Goal: Task Accomplishment & Management: Use online tool/utility

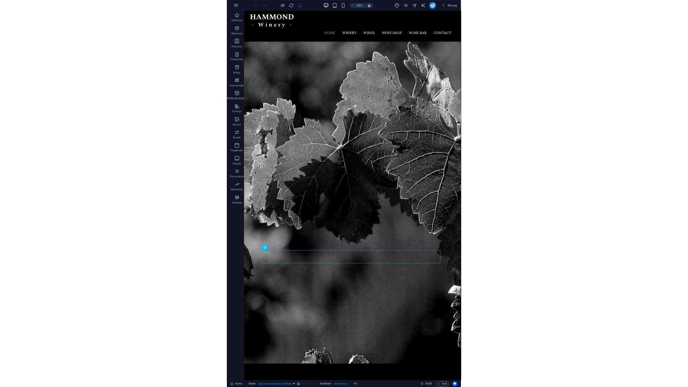
scroll to position [234, 0]
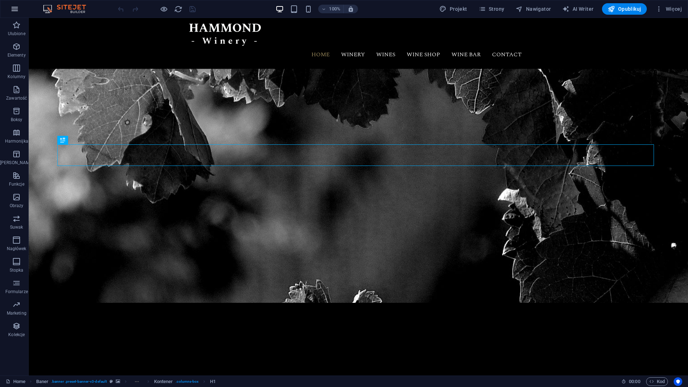
click at [21, 7] on button "button" at bounding box center [14, 8] width 17 height 17
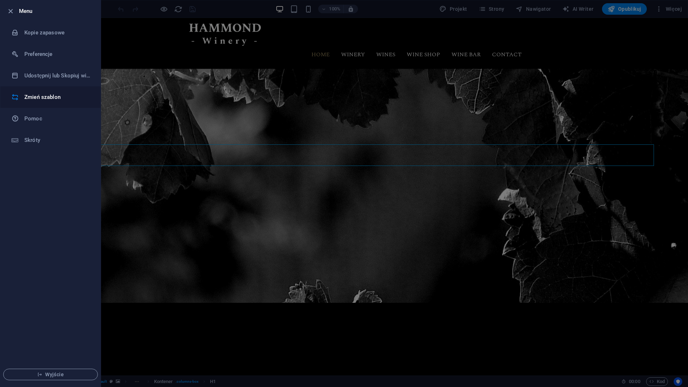
click at [55, 91] on li "Zmień szablon" at bounding box center [50, 96] width 100 height 21
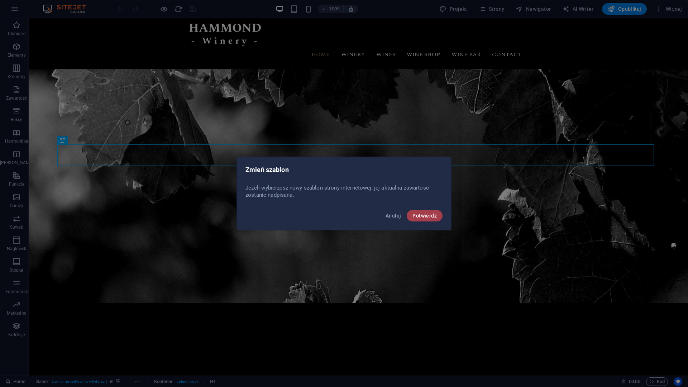
click at [386, 216] on span "Potwierdź" at bounding box center [424, 216] width 24 height 6
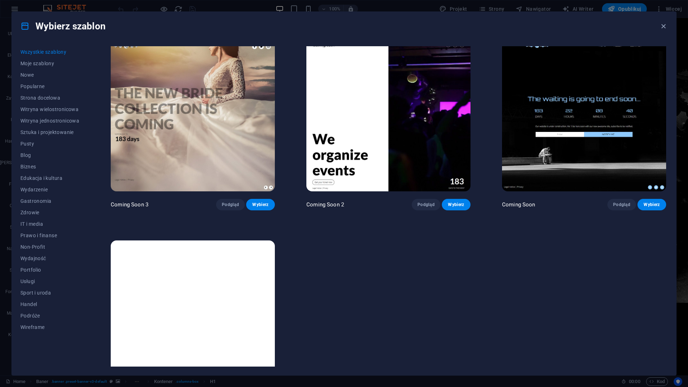
scroll to position [10818, 0]
click at [240, 245] on img at bounding box center [193, 315] width 164 height 151
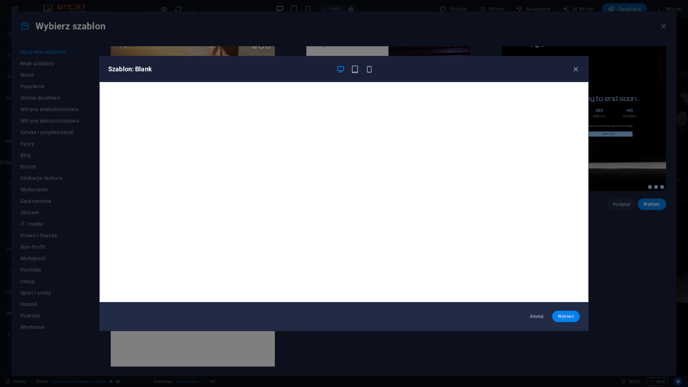
click at [386, 315] on span "Wybierz" at bounding box center [566, 316] width 16 height 6
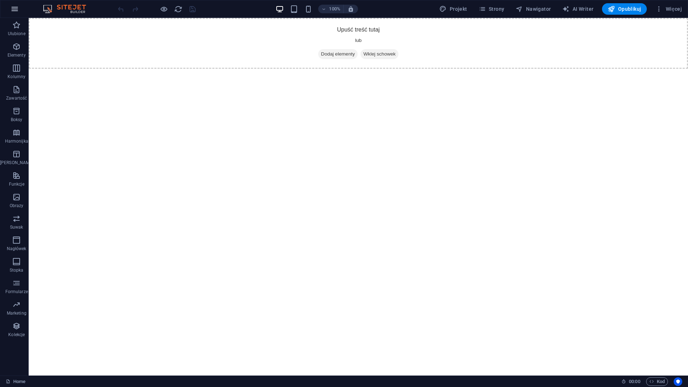
click at [14, 10] on icon "button" at bounding box center [14, 9] width 9 height 9
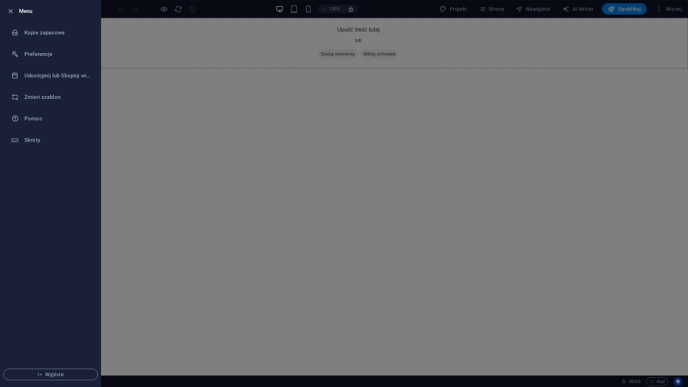
click at [206, 58] on div at bounding box center [344, 193] width 688 height 387
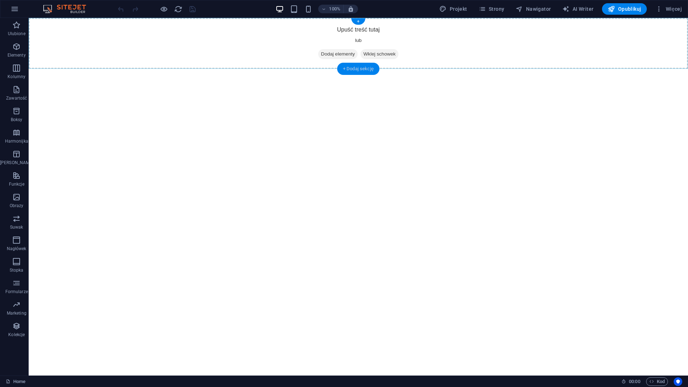
click at [350, 70] on div "+ Dodaj sekcję" at bounding box center [358, 69] width 42 height 12
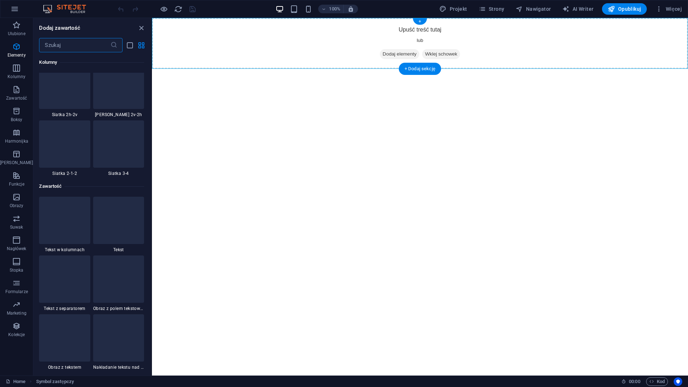
scroll to position [1253, 0]
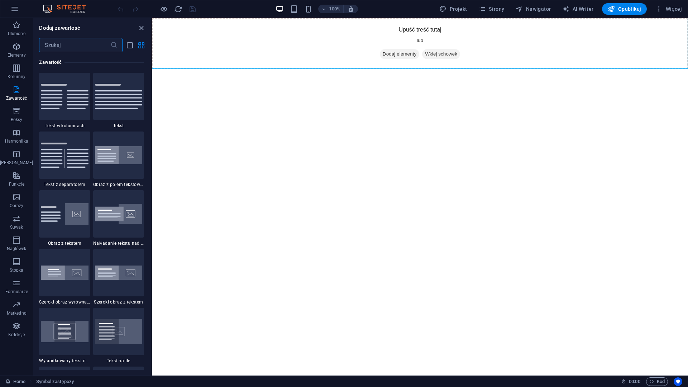
click at [90, 48] on input "text" at bounding box center [74, 45] width 71 height 14
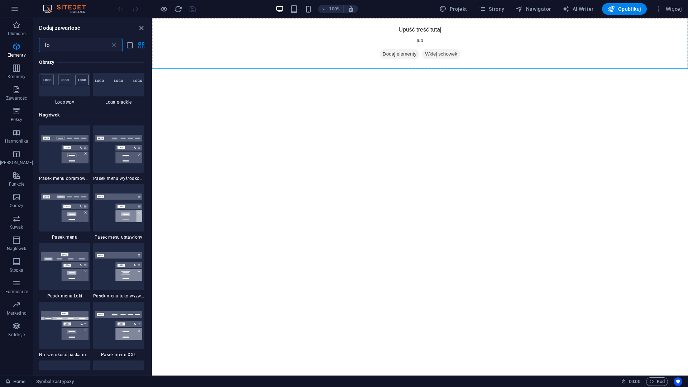
scroll to position [0, 0]
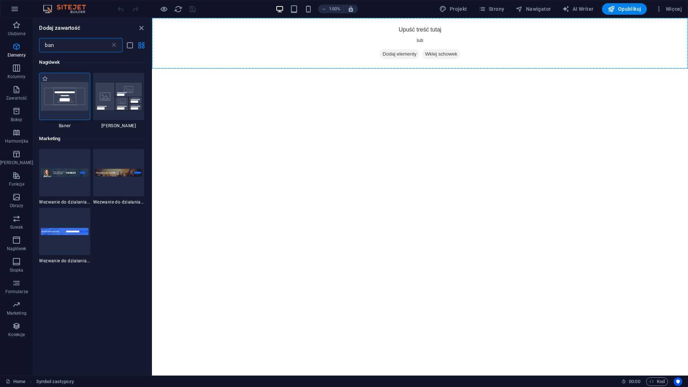
type input "ban"
click at [64, 96] on img at bounding box center [64, 96] width 47 height 29
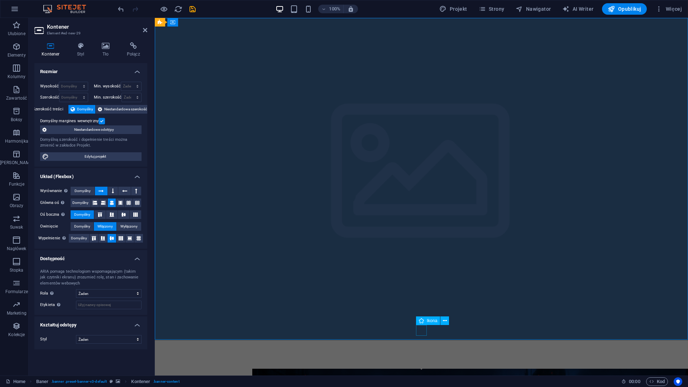
click at [423, 361] on figure at bounding box center [421, 366] width 11 height 11
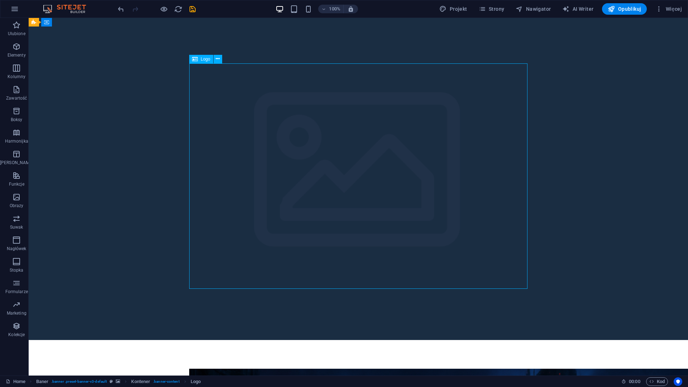
drag, startPoint x: 395, startPoint y: 223, endPoint x: 408, endPoint y: 108, distance: 115.7
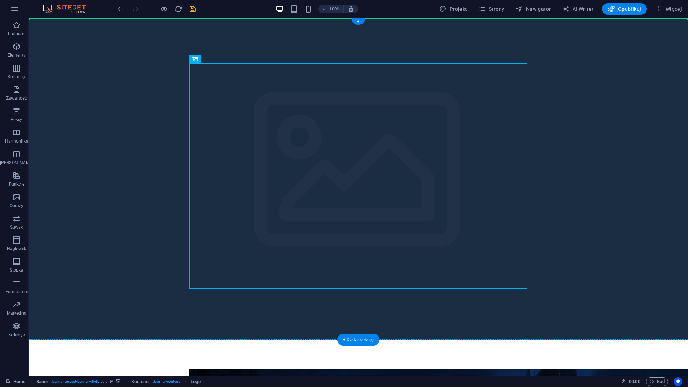
drag, startPoint x: 236, startPoint y: 77, endPoint x: 214, endPoint y: 19, distance: 61.2
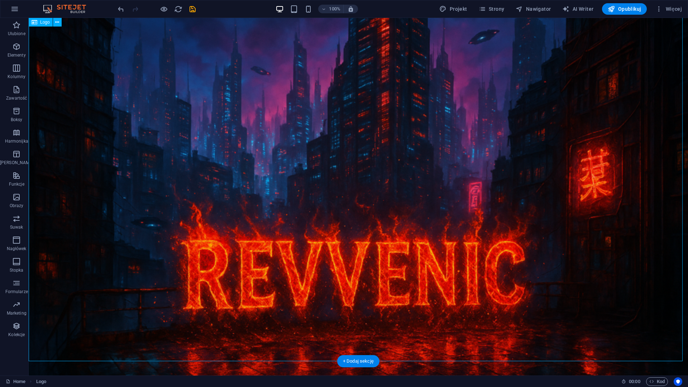
scroll to position [72, 0]
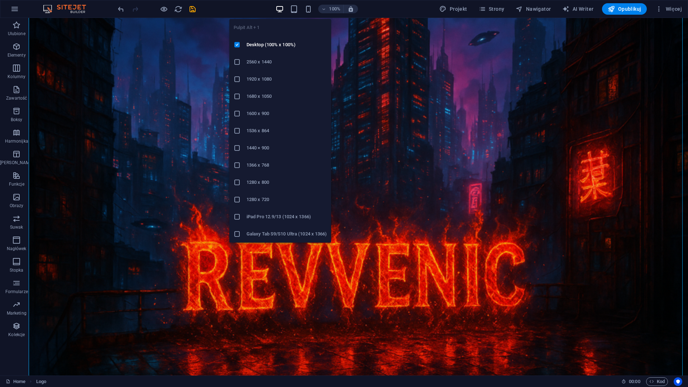
click at [282, 8] on icon "button" at bounding box center [279, 9] width 8 height 8
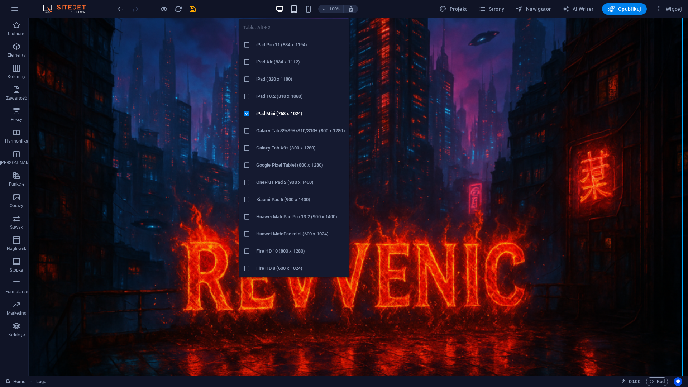
click at [298, 10] on icon "button" at bounding box center [294, 9] width 8 height 8
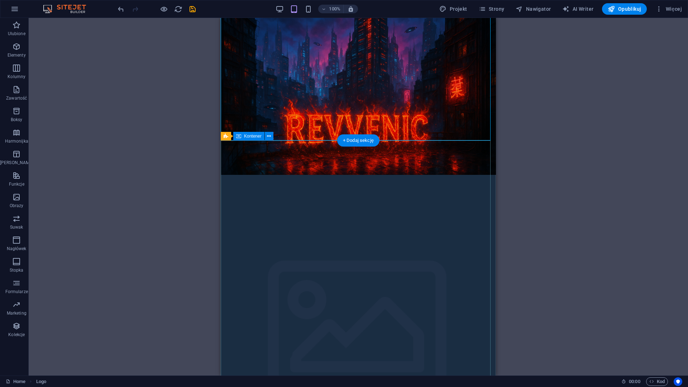
scroll to position [0, 0]
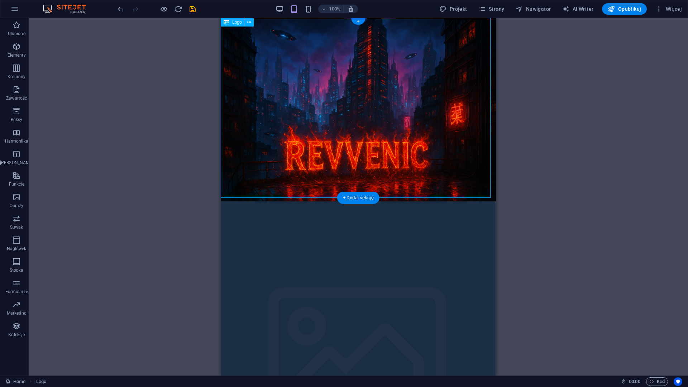
click at [425, 178] on div at bounding box center [358, 109] width 275 height 183
click at [318, 195] on div at bounding box center [358, 109] width 275 height 183
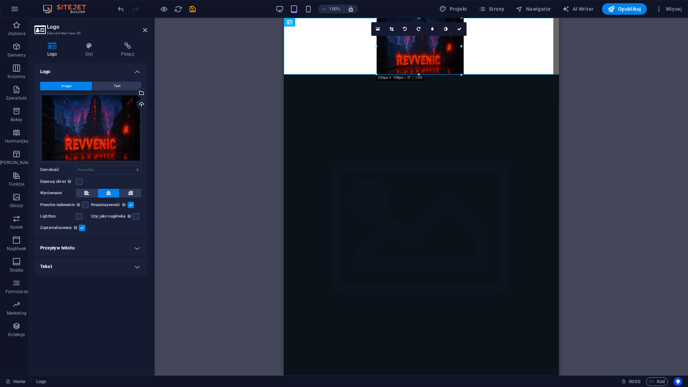
drag, startPoint x: 349, startPoint y: 199, endPoint x: 381, endPoint y: 74, distance: 128.4
type input "235"
select select "px"
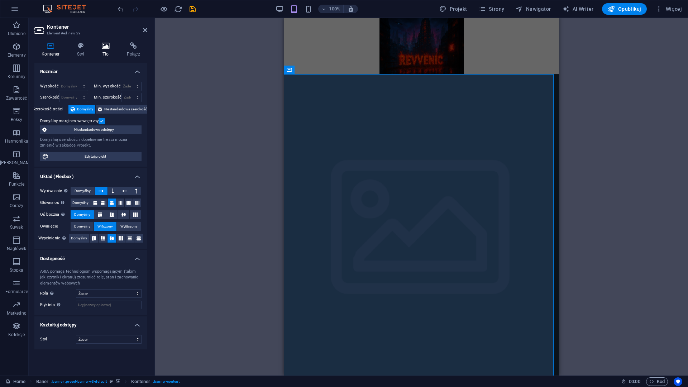
click at [112, 45] on icon at bounding box center [106, 45] width 22 height 7
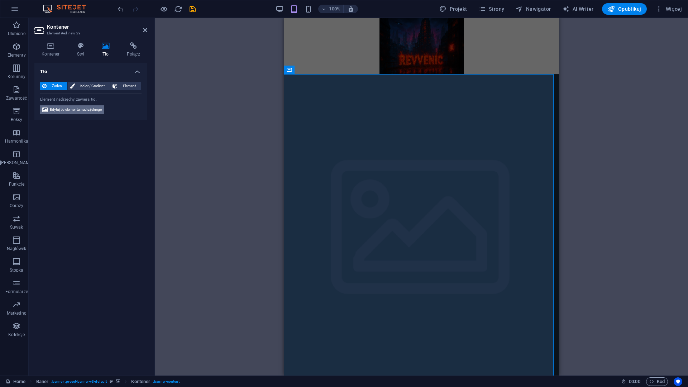
click at [72, 112] on span "Edytuj tło elementu nadrzędnego" at bounding box center [76, 109] width 52 height 9
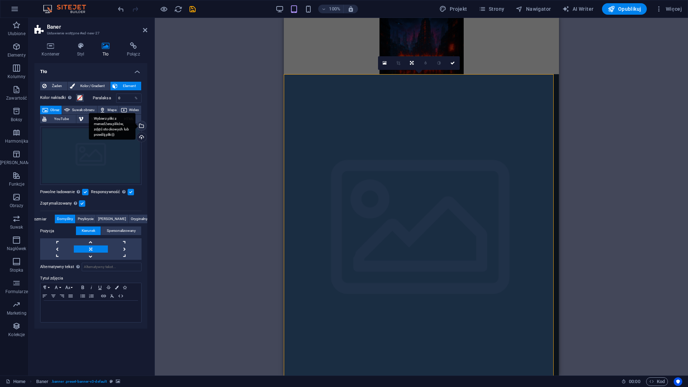
click at [143, 126] on div "Wybierz pliki z menedżera plików, zdjęć stockowych lub prześlij plik(i)" at bounding box center [140, 126] width 11 height 11
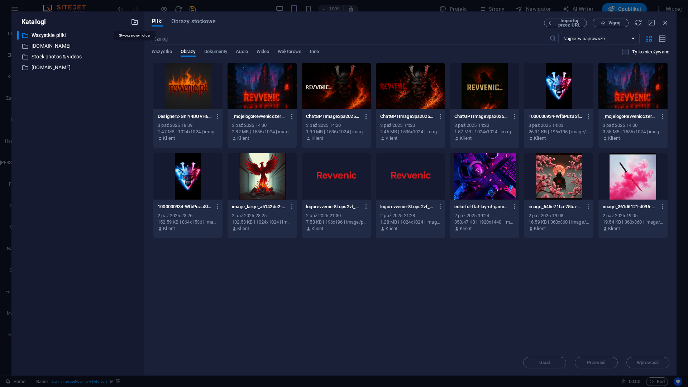
click at [133, 22] on icon "button" at bounding box center [135, 22] width 8 height 8
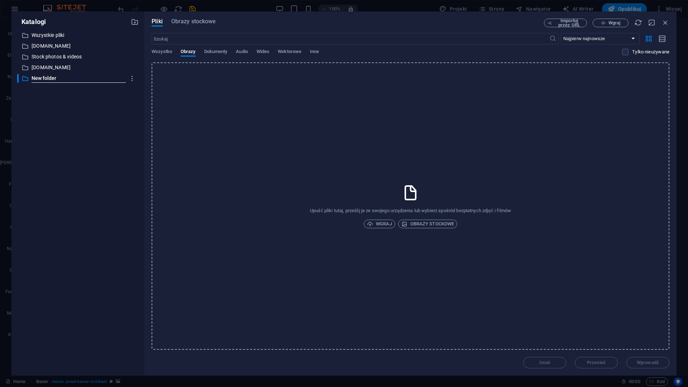
click at [399, 169] on div "Upuść pliki tutaj, prześlij je ze swojego urządzenia lub wybierz spośród bezpła…" at bounding box center [411, 205] width 518 height 287
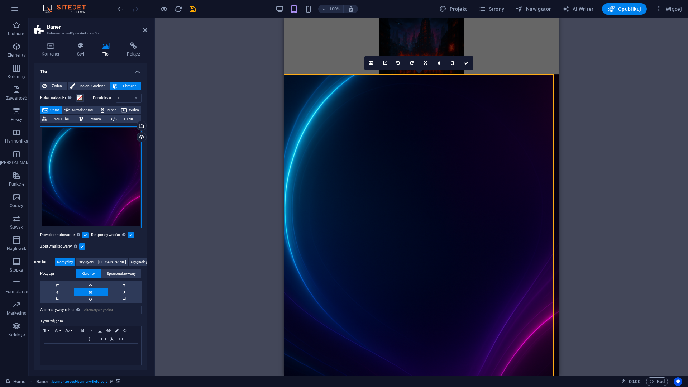
click at [75, 148] on div "Przeciągnij pliki tutaj, kliknij, aby wybrać pliki lub wybierz pliki z Plików l…" at bounding box center [90, 176] width 101 height 101
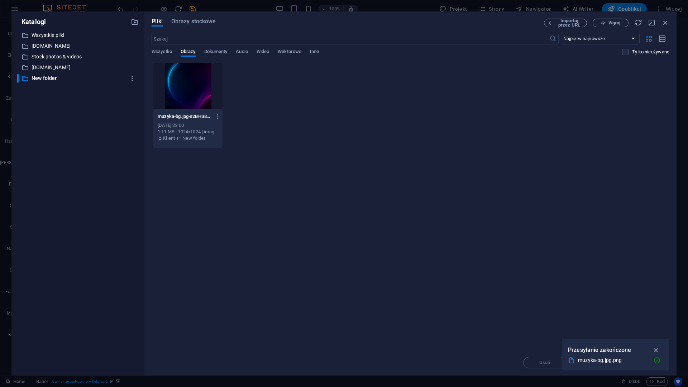
click at [190, 97] on div at bounding box center [187, 86] width 69 height 47
click at [657, 348] on icon "button" at bounding box center [656, 350] width 8 height 8
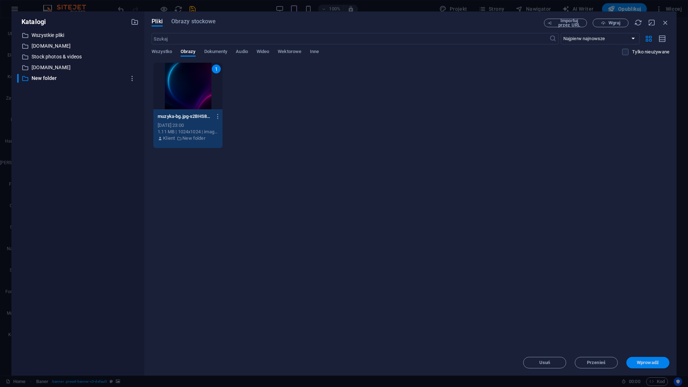
click at [653, 363] on span "Wprowadź" at bounding box center [647, 362] width 22 height 4
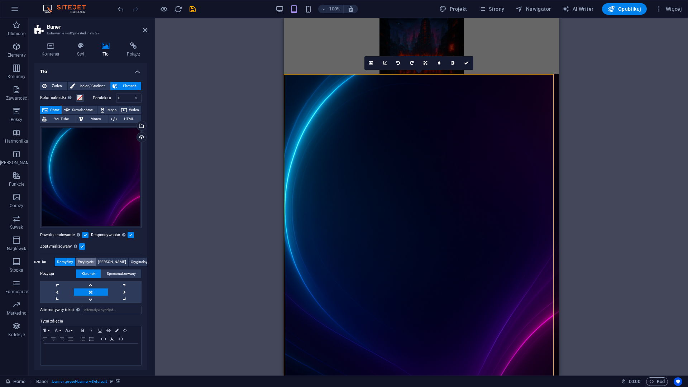
click at [93, 262] on span "Przykrycie" at bounding box center [86, 262] width 16 height 9
click at [111, 262] on span "[PERSON_NAME]" at bounding box center [112, 262] width 28 height 9
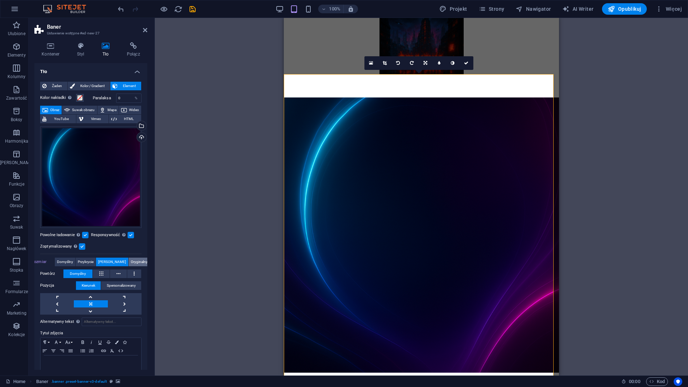
click at [131, 263] on span "Oryginalny" at bounding box center [139, 262] width 17 height 9
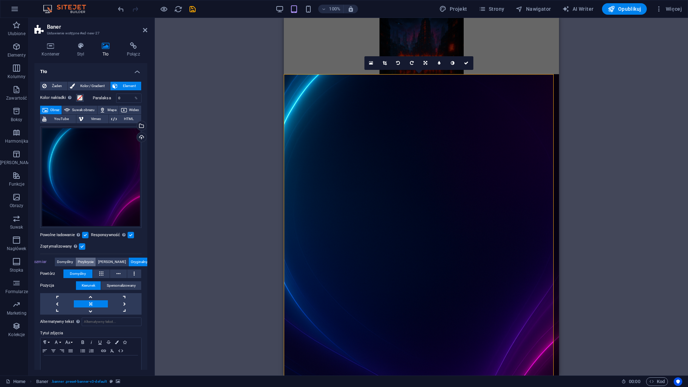
click at [81, 260] on button "Przykrycie" at bounding box center [86, 262] width 20 height 9
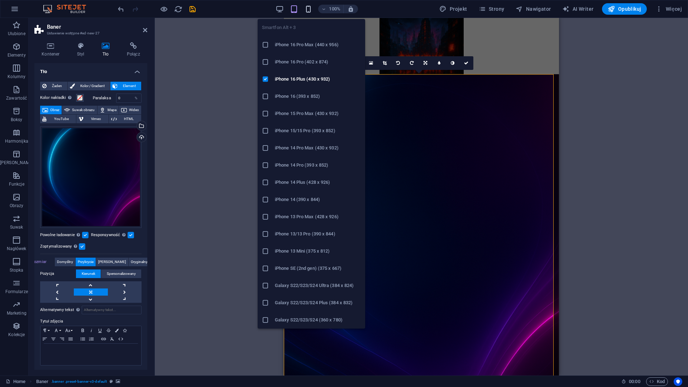
click at [308, 11] on icon "button" at bounding box center [308, 9] width 8 height 8
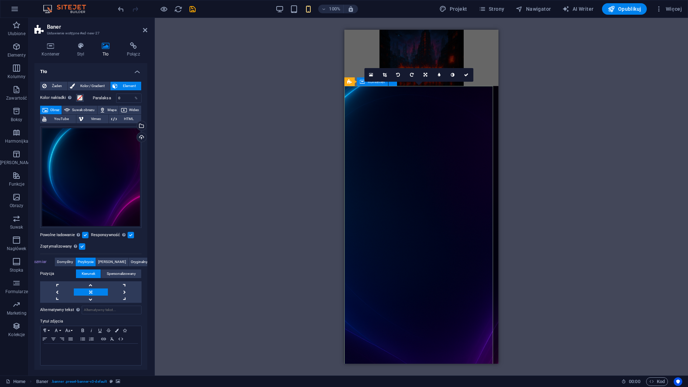
click at [116, 271] on span "Spersonalizowany" at bounding box center [121, 273] width 29 height 9
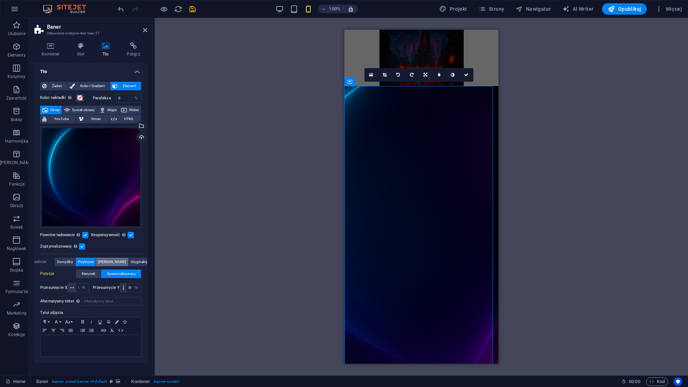
click at [105, 259] on span "[PERSON_NAME]" at bounding box center [112, 262] width 28 height 9
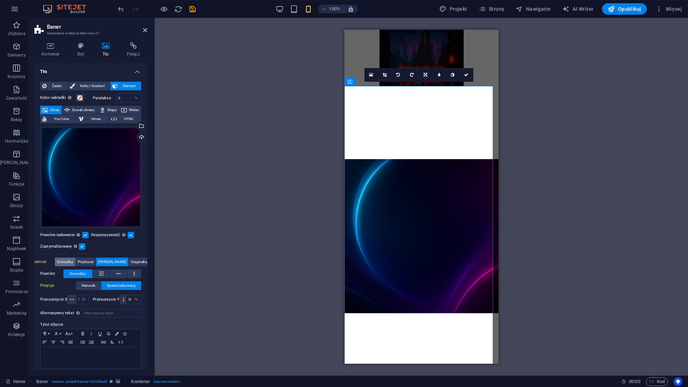
click at [73, 260] on span "Domyślny" at bounding box center [65, 262] width 16 height 9
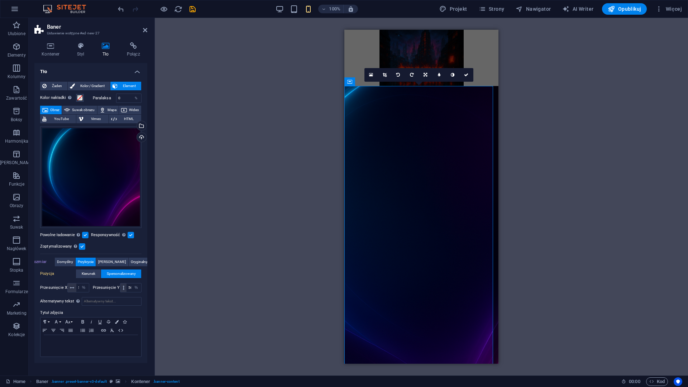
click at [91, 263] on span "Przykrycie" at bounding box center [86, 262] width 16 height 9
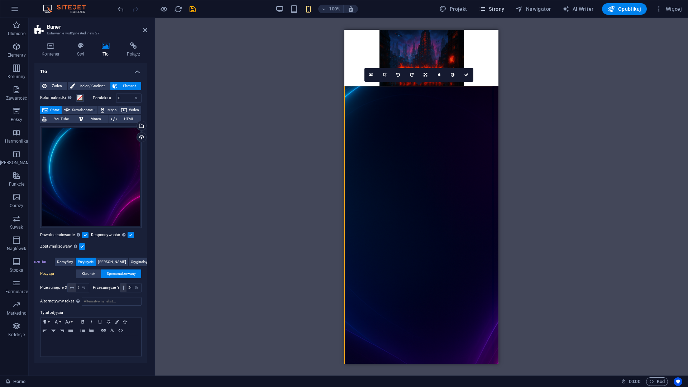
click at [499, 7] on span "Strony" at bounding box center [492, 8] width 26 height 7
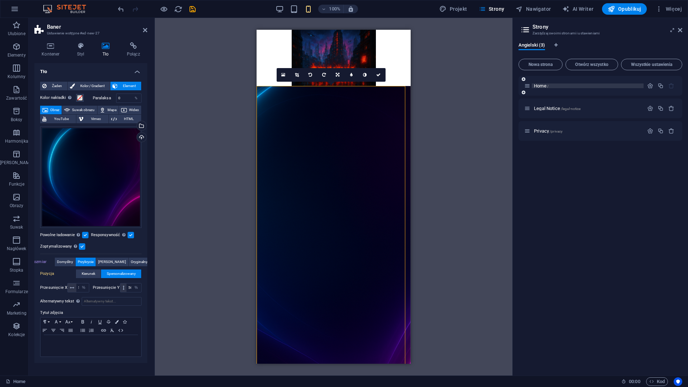
click at [566, 87] on p "Home /" at bounding box center [587, 85] width 107 height 5
click at [590, 109] on p "Legal Notice /legal-notice" at bounding box center [587, 108] width 107 height 5
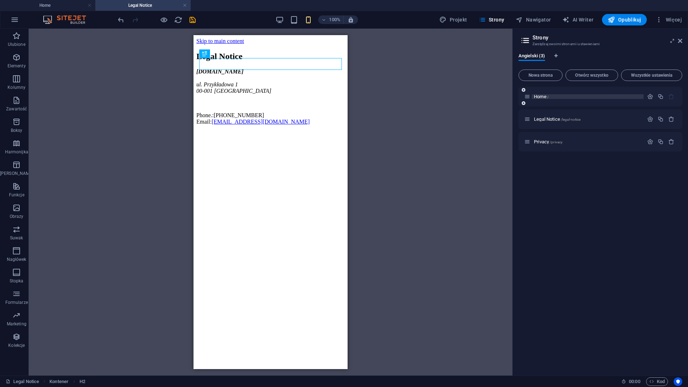
click at [562, 94] on p "Home /" at bounding box center [587, 96] width 107 height 5
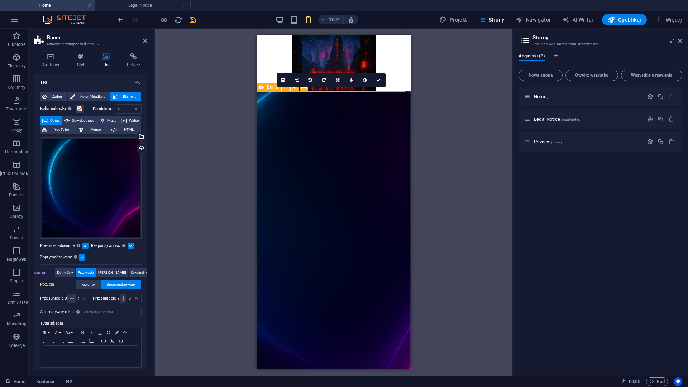
click at [331, 168] on figure at bounding box center [333, 241] width 154 height 300
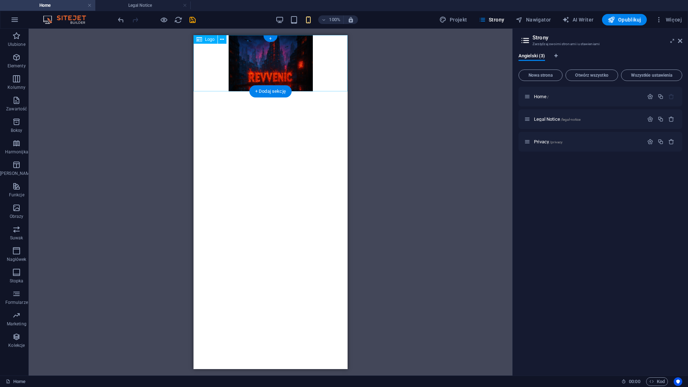
click at [292, 64] on div at bounding box center [270, 63] width 154 height 56
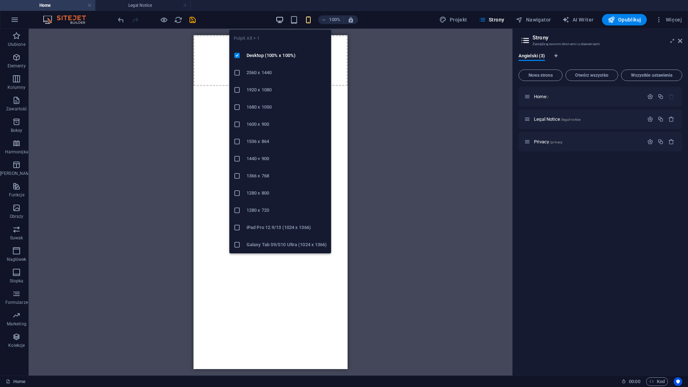
click at [282, 18] on icon "button" at bounding box center [279, 20] width 8 height 8
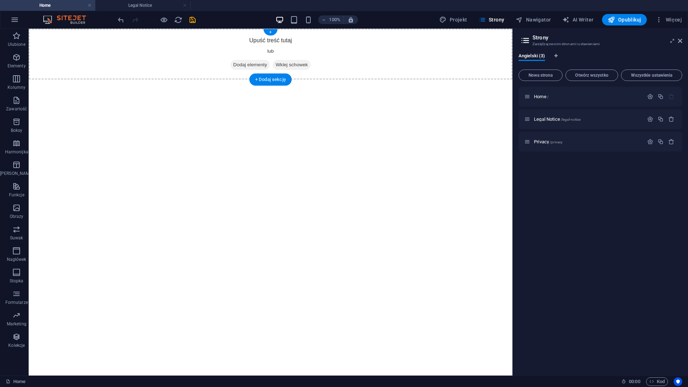
click at [301, 60] on span "Wklej schowek" at bounding box center [292, 65] width 38 height 10
click at [272, 33] on div "+" at bounding box center [270, 32] width 14 height 6
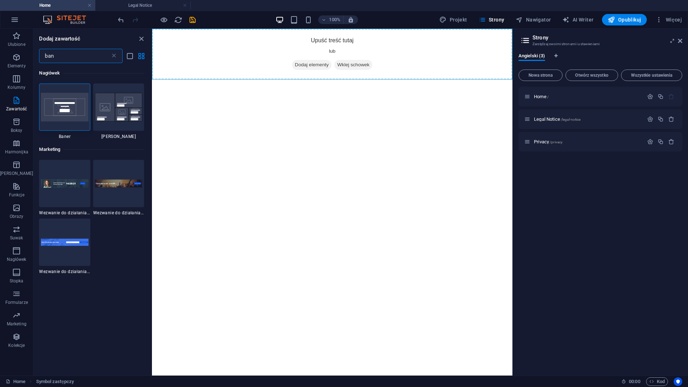
drag, startPoint x: 79, startPoint y: 57, endPoint x: 32, endPoint y: 60, distance: 47.8
click at [33, 60] on div "ban ​" at bounding box center [92, 56] width 118 height 14
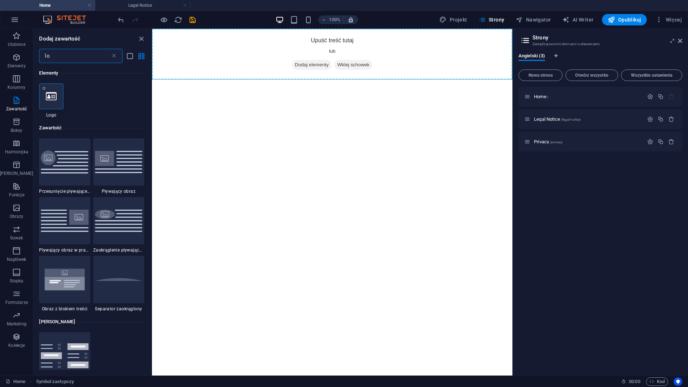
type input "lo"
click at [54, 103] on div at bounding box center [51, 96] width 24 height 26
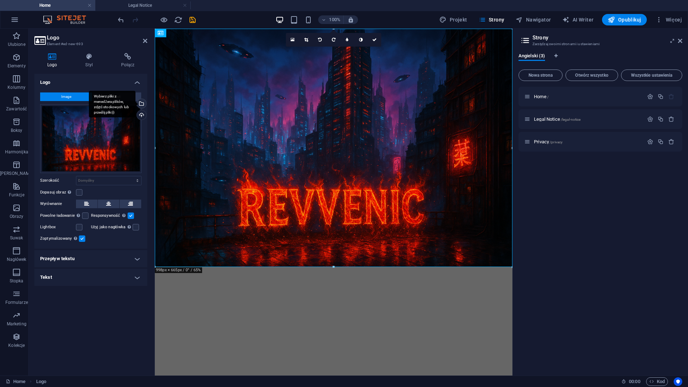
click at [142, 105] on div "Wybierz pliki z menedżera plików, zdjęć stockowych lub prześlij plik(i)" at bounding box center [140, 104] width 11 height 11
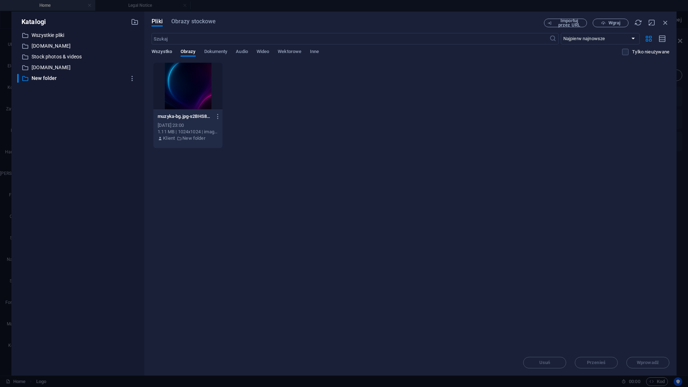
click at [159, 53] on span "Wszystko" at bounding box center [162, 52] width 20 height 10
click at [160, 53] on span "Wszystko" at bounding box center [162, 52] width 20 height 10
click at [38, 34] on p "Wszystkie pliki" at bounding box center [79, 35] width 94 height 8
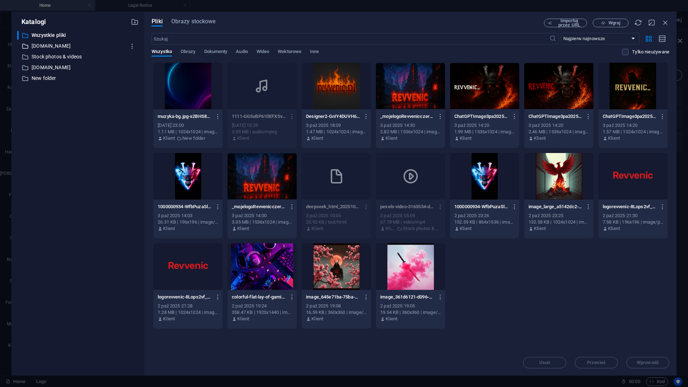
click at [52, 43] on p "[DOMAIN_NAME]" at bounding box center [79, 46] width 94 height 8
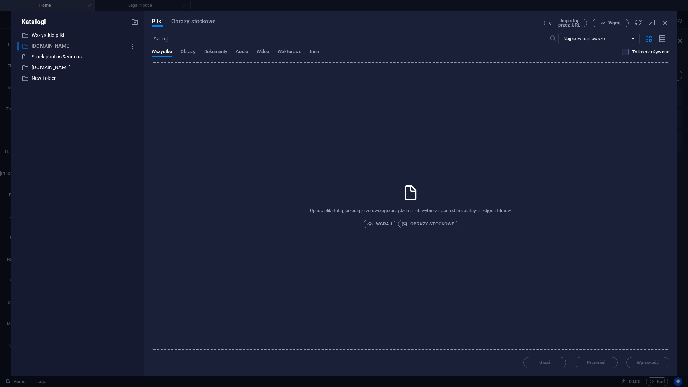
click at [49, 50] on div "​ [DOMAIN_NAME] [DOMAIN_NAME]" at bounding box center [71, 46] width 109 height 9
click at [49, 57] on p "Stock photos & videos" at bounding box center [79, 57] width 94 height 8
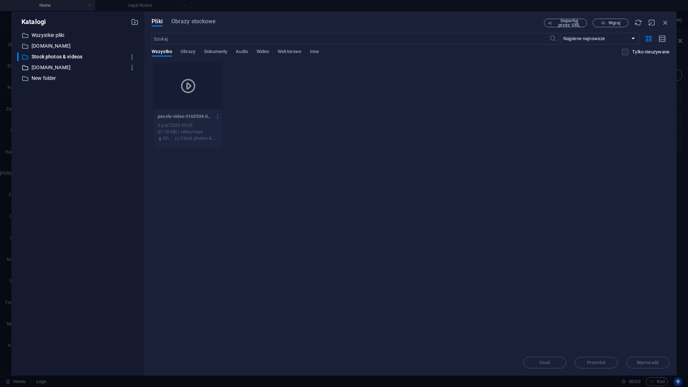
click at [48, 67] on p "[DOMAIN_NAME]" at bounding box center [79, 67] width 94 height 8
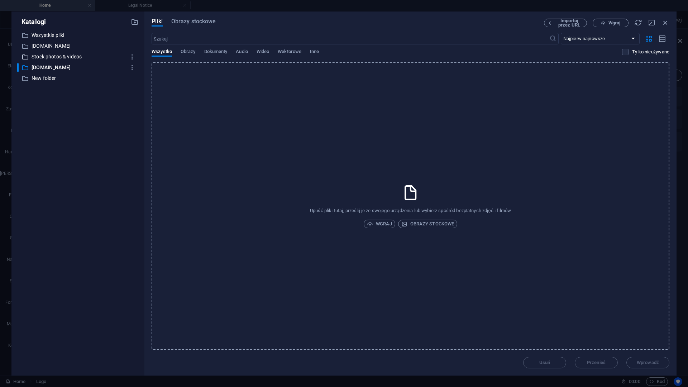
click at [54, 54] on p "Stock photos & videos" at bounding box center [79, 57] width 94 height 8
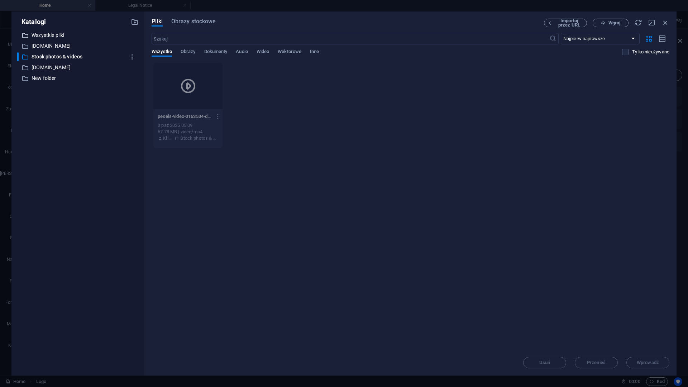
click at [51, 36] on p "Wszystkie pliki" at bounding box center [79, 35] width 94 height 8
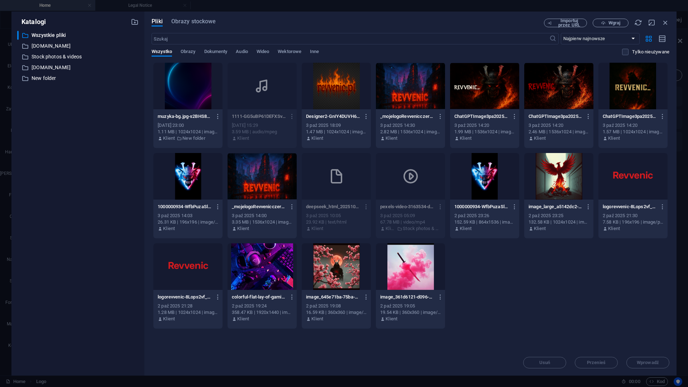
click at [133, 22] on icon "button" at bounding box center [135, 22] width 8 height 8
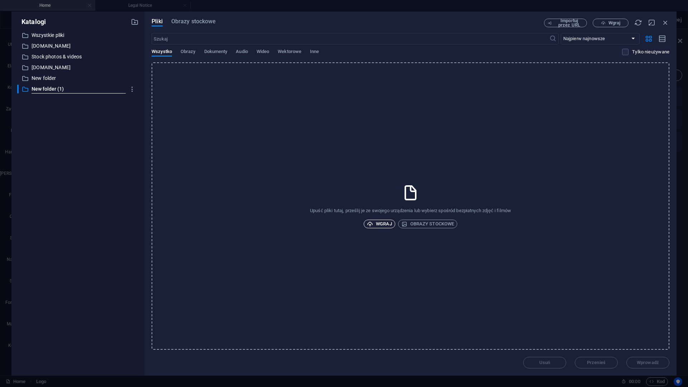
click at [385, 221] on span "Wgraj" at bounding box center [379, 224] width 25 height 9
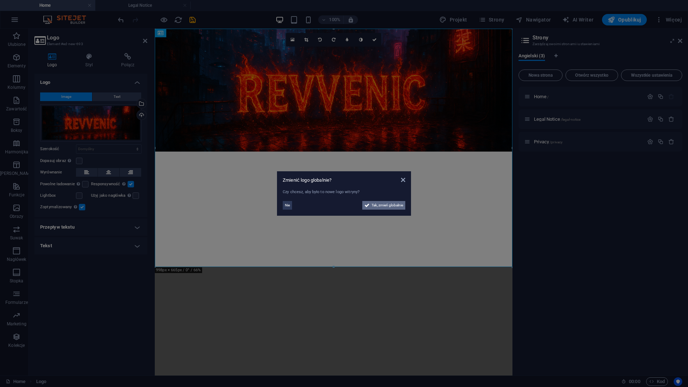
click at [386, 207] on span "Tak, zmień globalnie" at bounding box center [387, 205] width 32 height 9
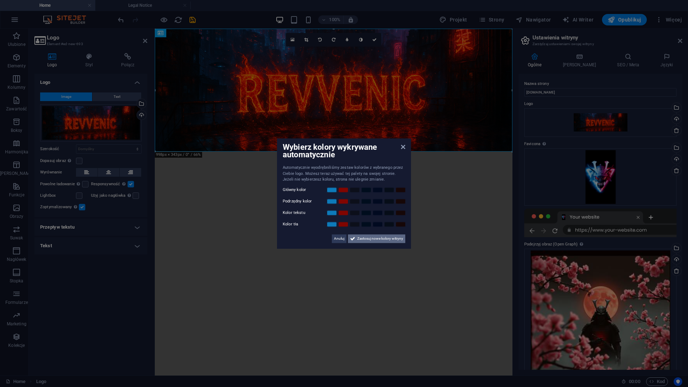
click at [372, 237] on span "Zastosuj nowe kolory witryny" at bounding box center [380, 238] width 46 height 9
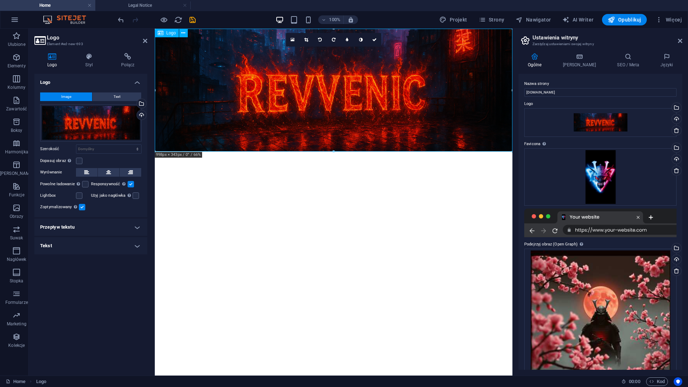
drag, startPoint x: 348, startPoint y: 123, endPoint x: 352, endPoint y: 109, distance: 14.8
click at [352, 109] on div at bounding box center [333, 90] width 357 height 123
click at [305, 41] on icon at bounding box center [306, 40] width 4 height 4
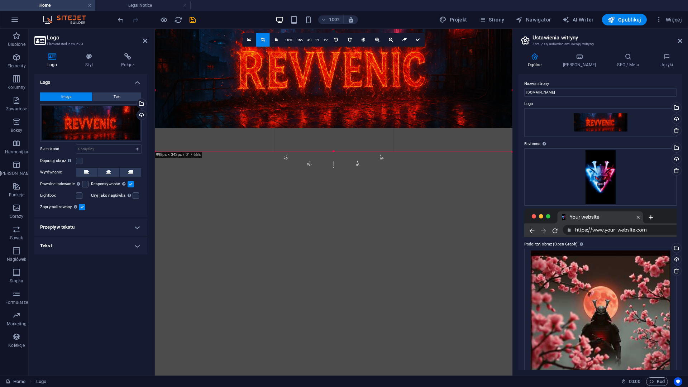
drag, startPoint x: 337, startPoint y: 106, endPoint x: 335, endPoint y: 83, distance: 23.4
click at [335, 83] on div at bounding box center [333, 66] width 357 height 123
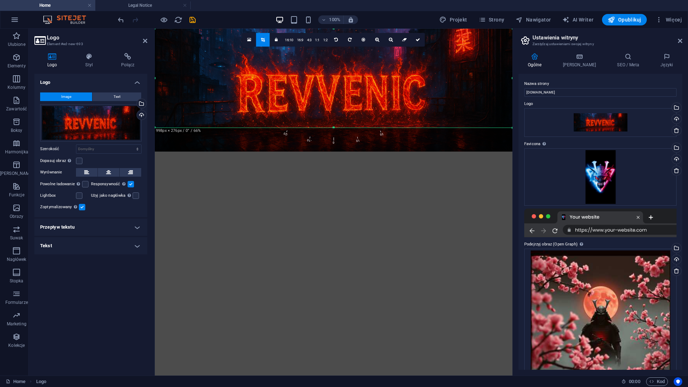
drag, startPoint x: 333, startPoint y: 152, endPoint x: 337, endPoint y: 128, distance: 24.6
click at [337, 128] on div at bounding box center [333, 127] width 357 height 3
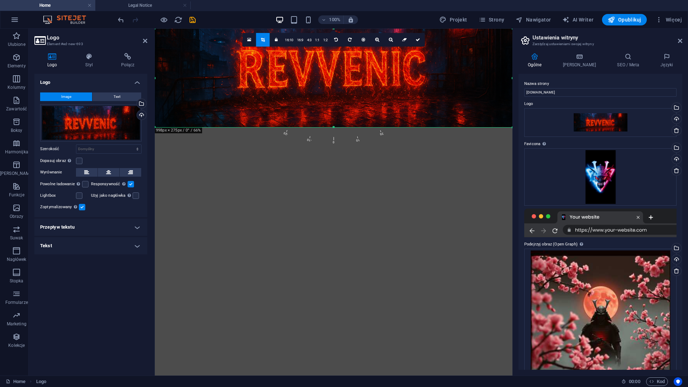
drag, startPoint x: 352, startPoint y: 93, endPoint x: 350, endPoint y: 70, distance: 23.8
click at [350, 70] on div at bounding box center [333, 65] width 357 height 123
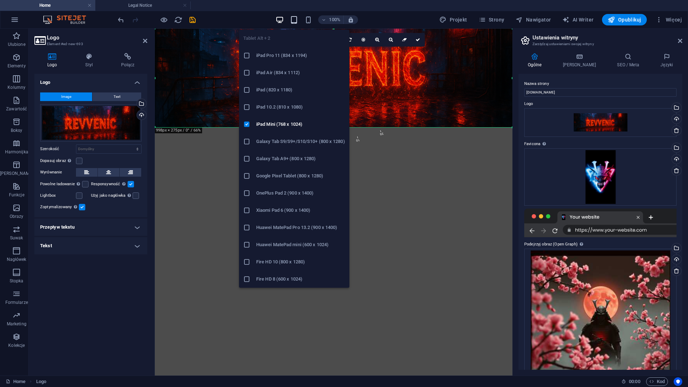
click at [295, 20] on icon "button" at bounding box center [294, 20] width 8 height 8
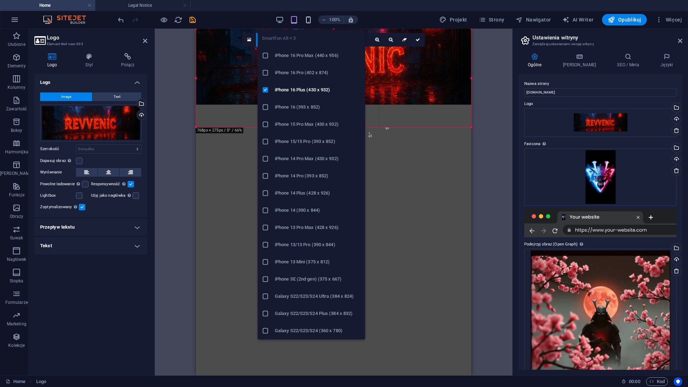
click at [310, 20] on icon "button" at bounding box center [308, 20] width 8 height 8
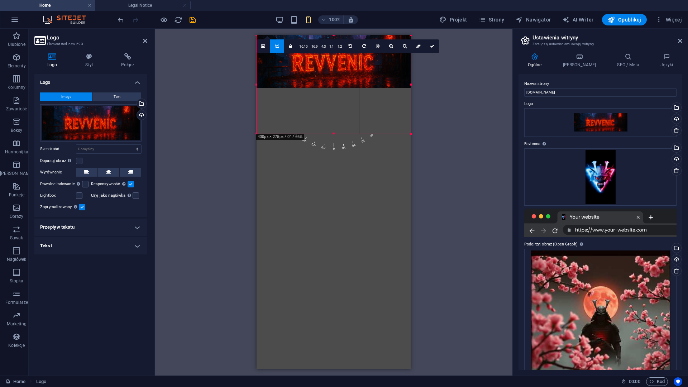
drag, startPoint x: 392, startPoint y: 64, endPoint x: 391, endPoint y: 76, distance: 12.2
click at [391, 76] on div at bounding box center [333, 61] width 154 height 53
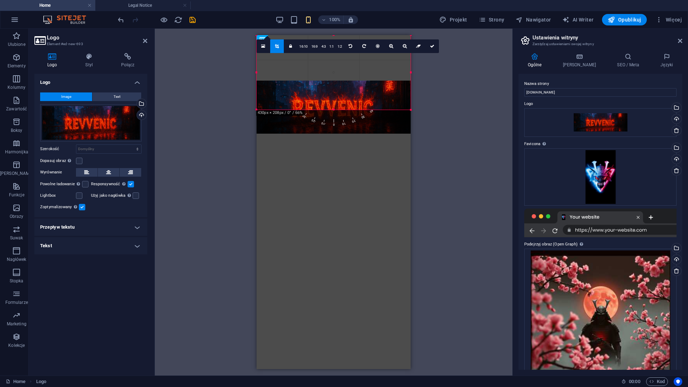
drag, startPoint x: 332, startPoint y: 135, endPoint x: 339, endPoint y: 111, distance: 24.9
click at [339, 111] on div at bounding box center [333, 110] width 154 height 3
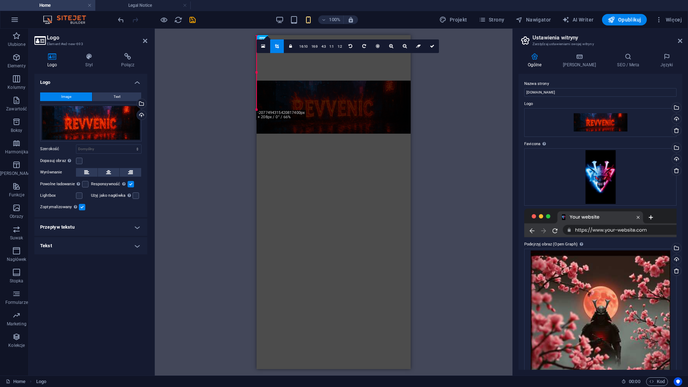
click at [312, 128] on div at bounding box center [333, 107] width 154 height 53
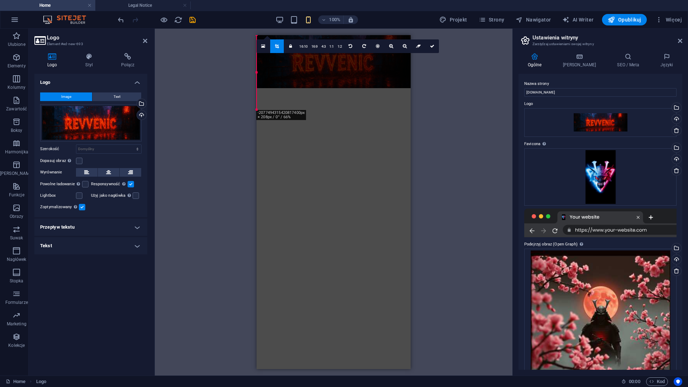
drag, startPoint x: 337, startPoint y: 86, endPoint x: 337, endPoint y: 66, distance: 20.1
click at [337, 66] on div at bounding box center [333, 61] width 154 height 53
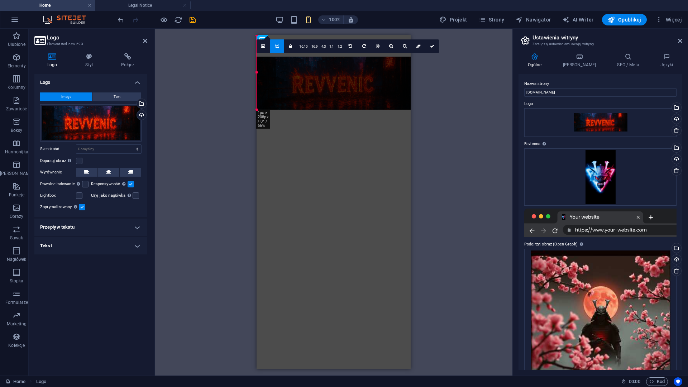
drag, startPoint x: 256, startPoint y: 72, endPoint x: 375, endPoint y: 77, distance: 118.7
click at [257, 77] on div "180 170 160 150 140 130 120 110 100 90 80 70 60 50 40 30 20 10 0 -10 -20 -30 -4…" at bounding box center [256, 72] width 0 height 74
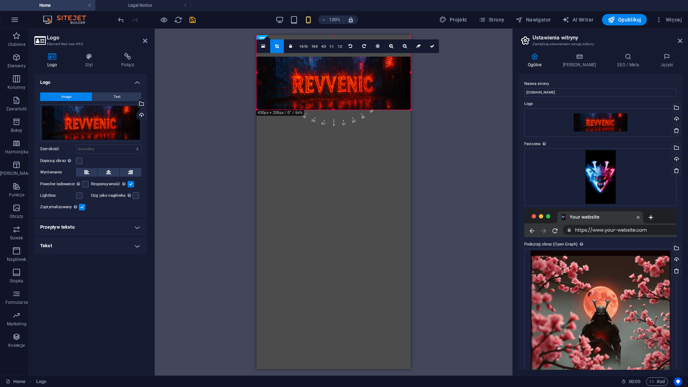
drag, startPoint x: 256, startPoint y: 72, endPoint x: 101, endPoint y: 87, distance: 155.8
click at [101, 87] on div "Logo Element #ed-new-693 Logo Styl Połącz Logo Image Text Przeciągnij pliki tut…" at bounding box center [271, 202] width 484 height 347
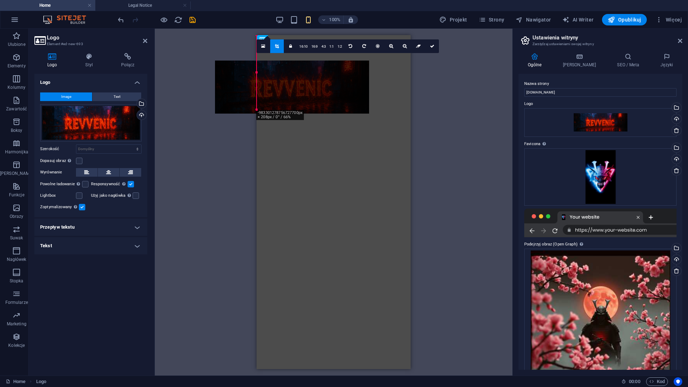
drag, startPoint x: 269, startPoint y: 81, endPoint x: 232, endPoint y: 82, distance: 37.3
click at [231, 82] on div at bounding box center [292, 87] width 154 height 53
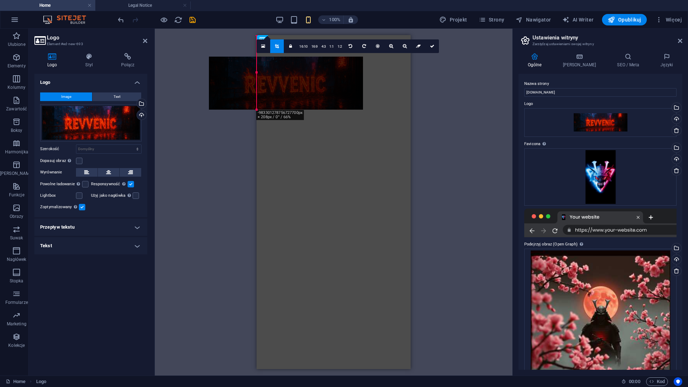
drag, startPoint x: 259, startPoint y: 72, endPoint x: 262, endPoint y: 73, distance: 3.9
click at [262, 73] on div at bounding box center [286, 83] width 154 height 53
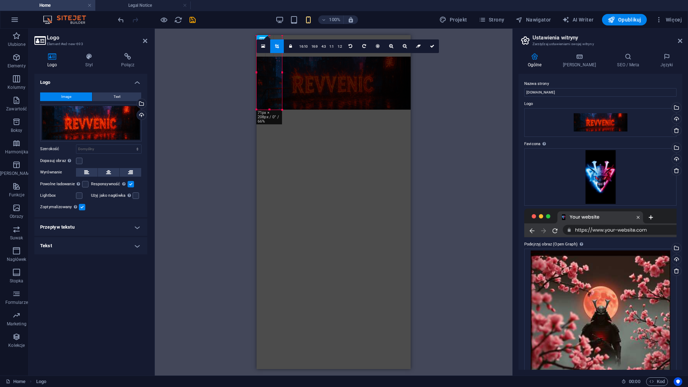
drag, startPoint x: 257, startPoint y: 72, endPoint x: 232, endPoint y: 73, distance: 25.4
click at [232, 73] on div "Przeciągnij tutaj, aby zastąpić istniejącą zawartość. Naciśnij „Ctrl”, jeśli ch…" at bounding box center [333, 202] width 357 height 347
click at [125, 18] on icon "undo" at bounding box center [121, 20] width 8 height 8
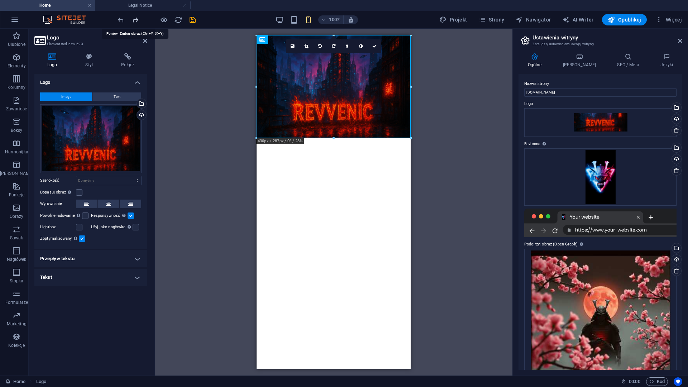
click at [135, 19] on icon "redo" at bounding box center [135, 20] width 8 height 8
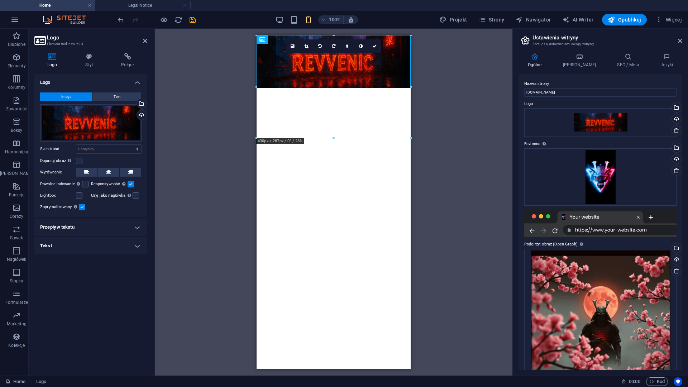
click at [342, 88] on html "Skip to main content" at bounding box center [333, 61] width 154 height 53
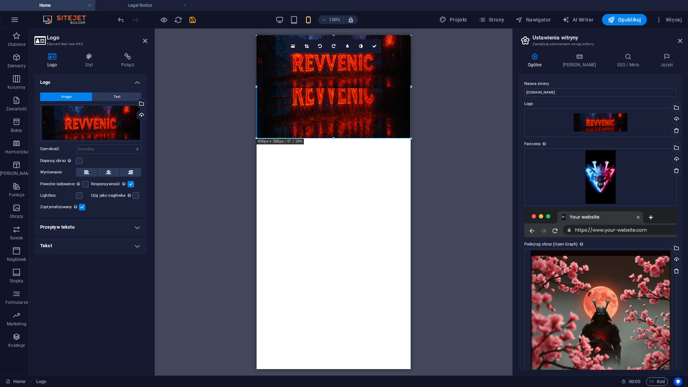
drag, startPoint x: 335, startPoint y: 139, endPoint x: 351, endPoint y: 139, distance: 16.8
type input "430"
select select "px"
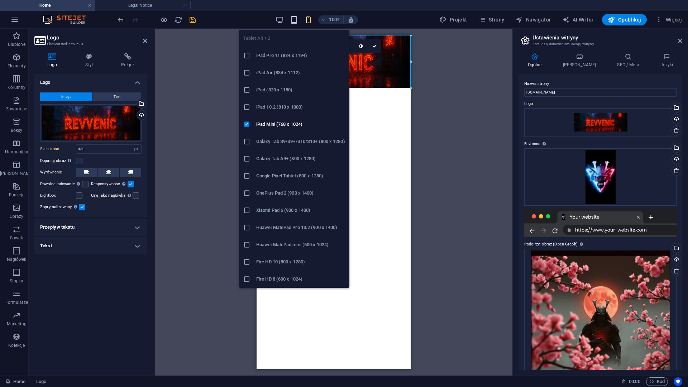
click at [297, 19] on icon "button" at bounding box center [294, 20] width 8 height 8
select select "DISABLED_OPTION_VALUE"
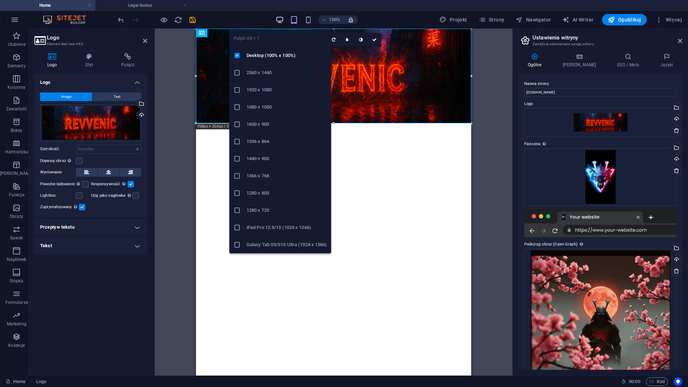
click at [283, 16] on icon "button" at bounding box center [279, 20] width 8 height 8
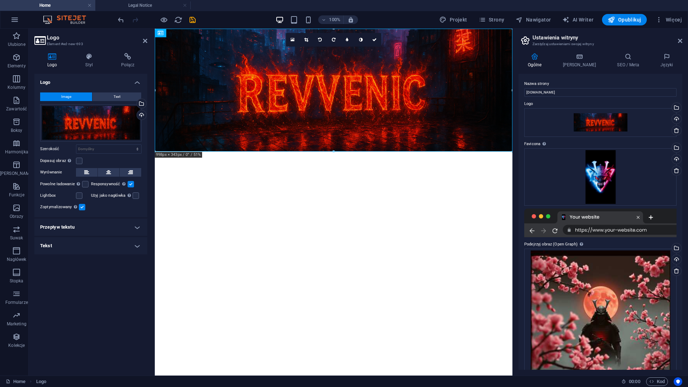
click at [428, 152] on html "Skip to main content" at bounding box center [333, 90] width 357 height 123
click at [229, 152] on html "Skip to main content" at bounding box center [333, 90] width 357 height 123
click at [374, 39] on icon at bounding box center [374, 40] width 4 height 4
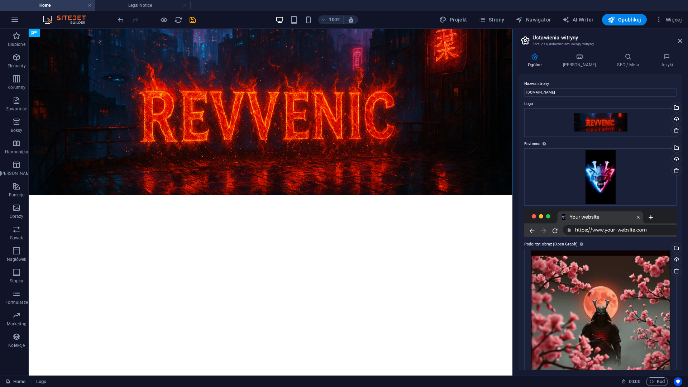
click at [288, 195] on html "Skip to main content" at bounding box center [271, 112] width 484 height 167
drag, startPoint x: 258, startPoint y: 191, endPoint x: 136, endPoint y: 0, distance: 225.7
click at [136, 0] on li "Legal Notice" at bounding box center [142, 5] width 95 height 11
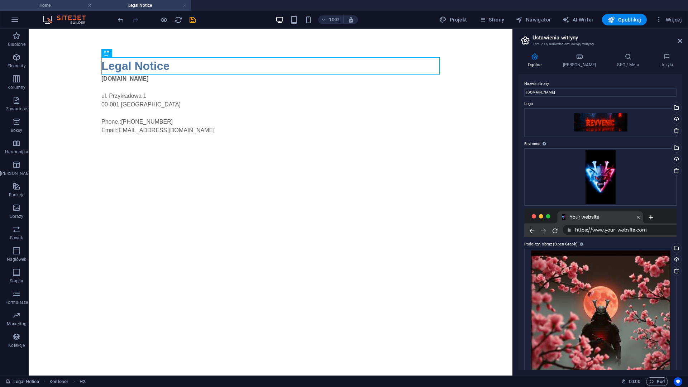
click at [61, 2] on h4 "Home" at bounding box center [47, 5] width 95 height 8
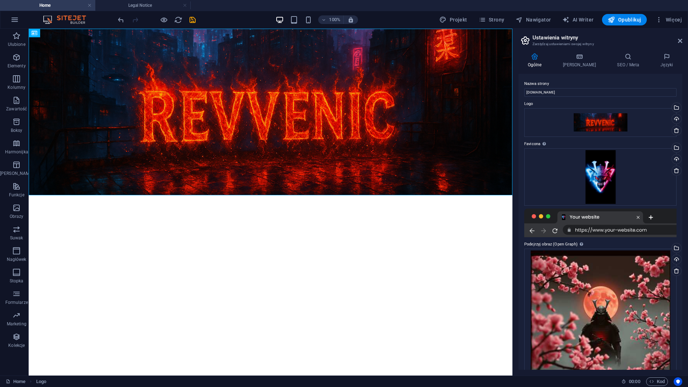
click at [92, 5] on h4 "Home" at bounding box center [47, 5] width 95 height 8
